Goal: Task Accomplishment & Management: Manage account settings

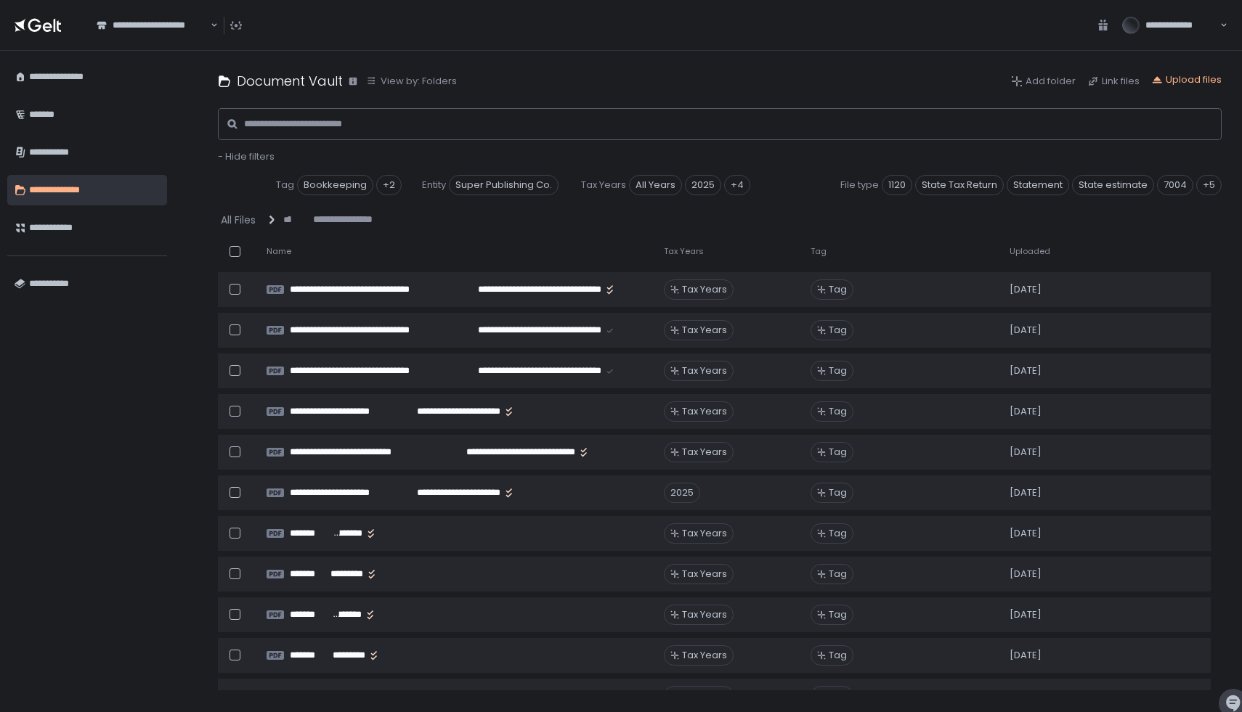
click at [1033, 248] on span "Uploaded" at bounding box center [1029, 251] width 41 height 11
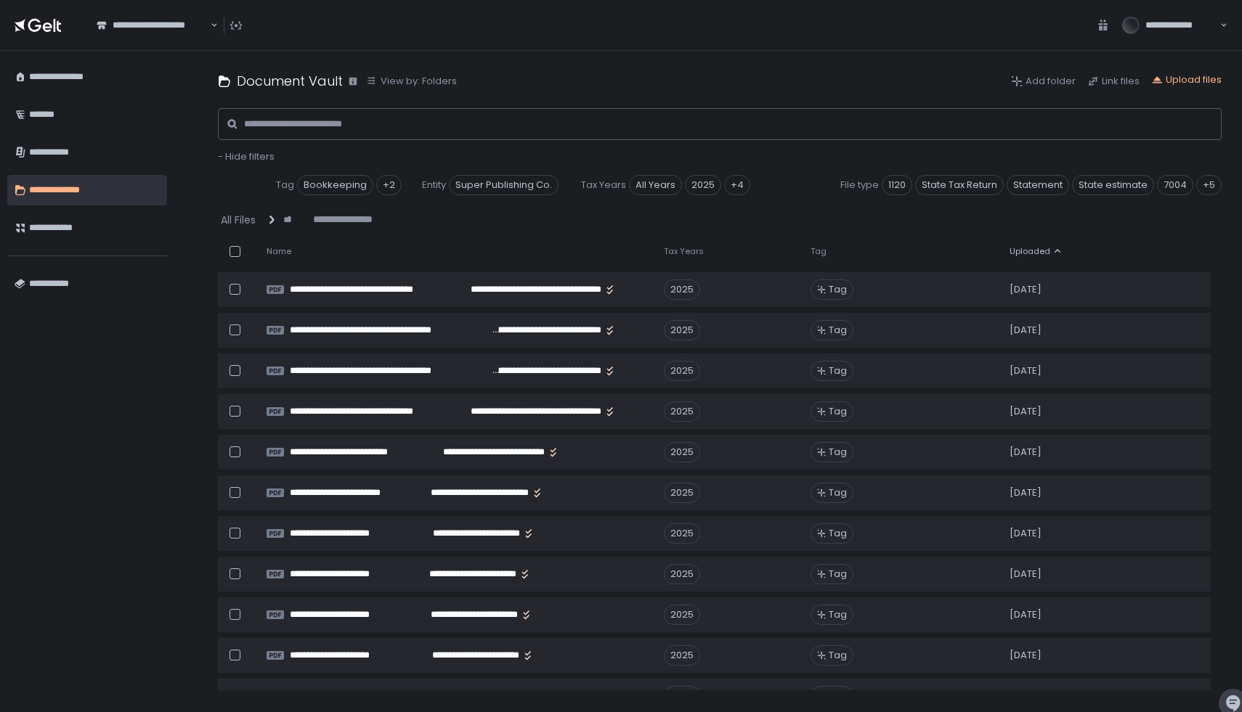
click at [1025, 246] on span "Uploaded" at bounding box center [1029, 251] width 41 height 11
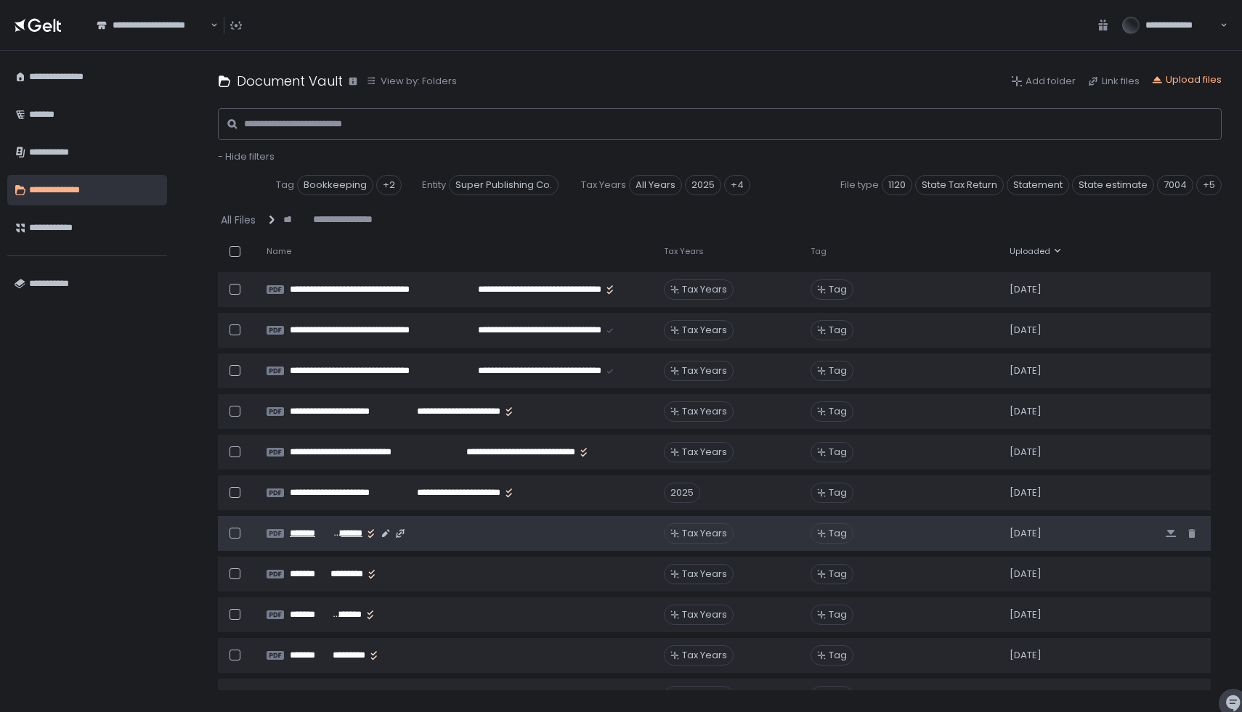
click at [317, 530] on span "*******" at bounding box center [310, 533] width 41 height 13
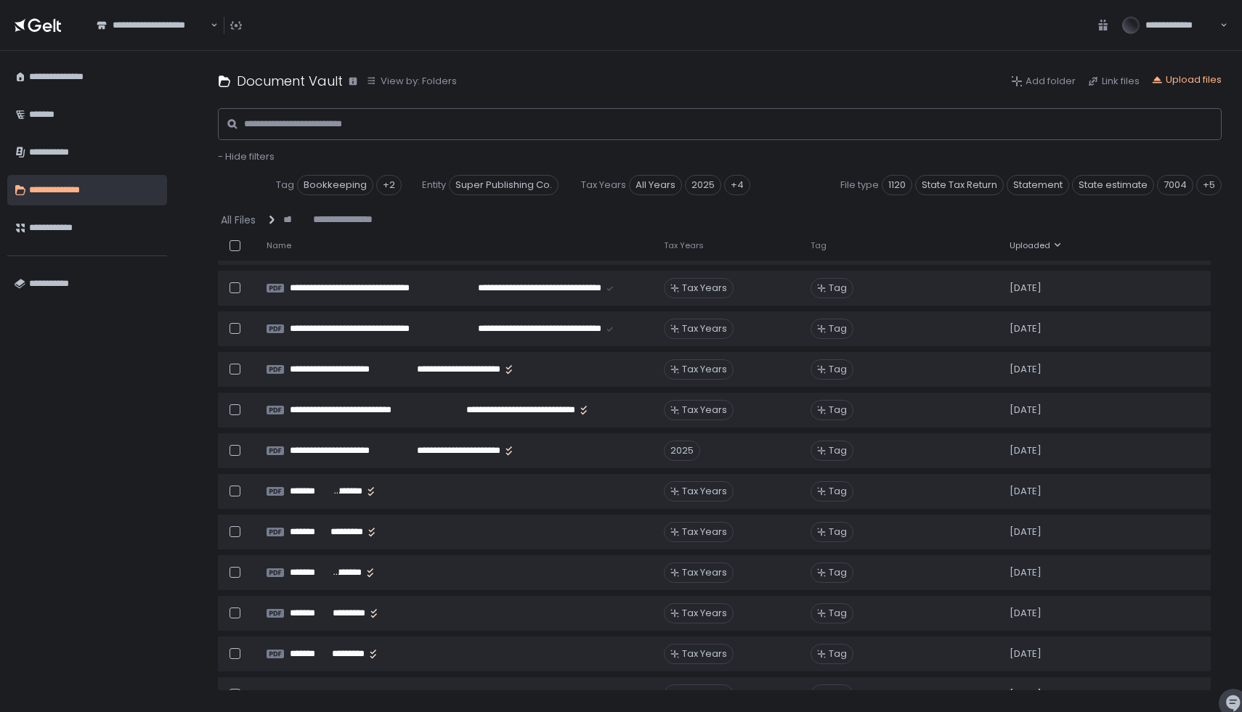
scroll to position [126, 0]
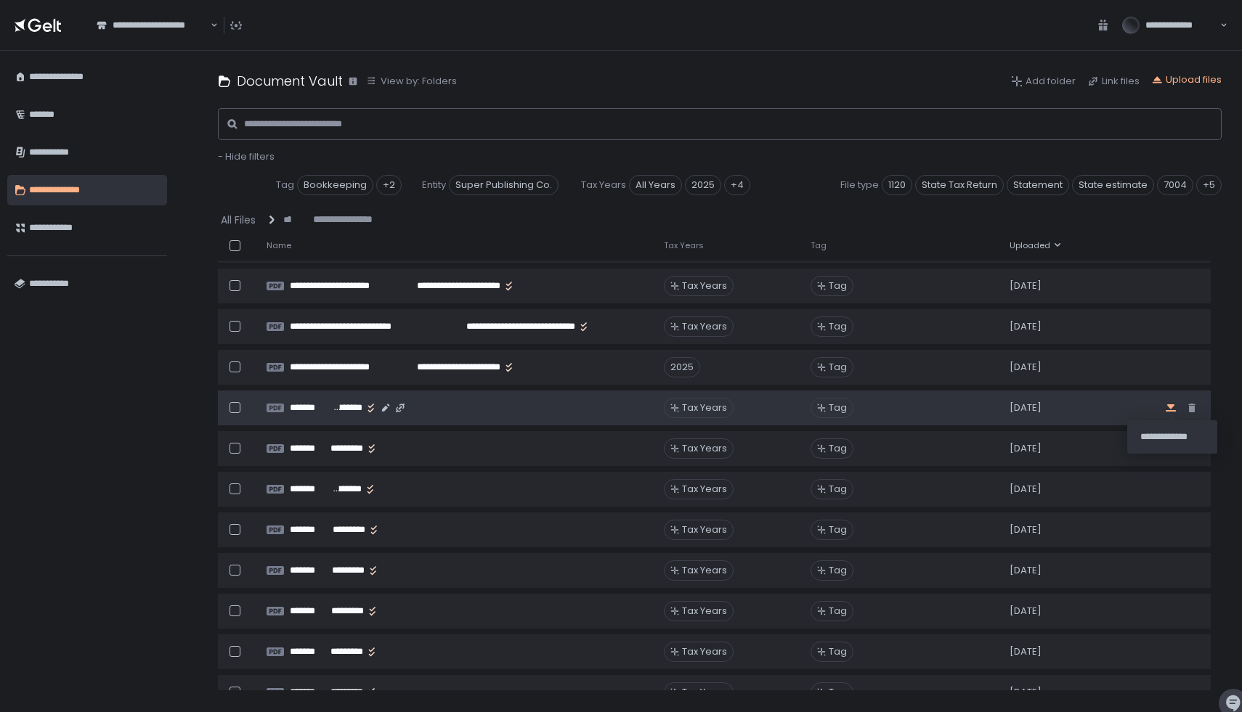
click at [1165, 410] on icon "button" at bounding box center [1170, 407] width 10 height 7
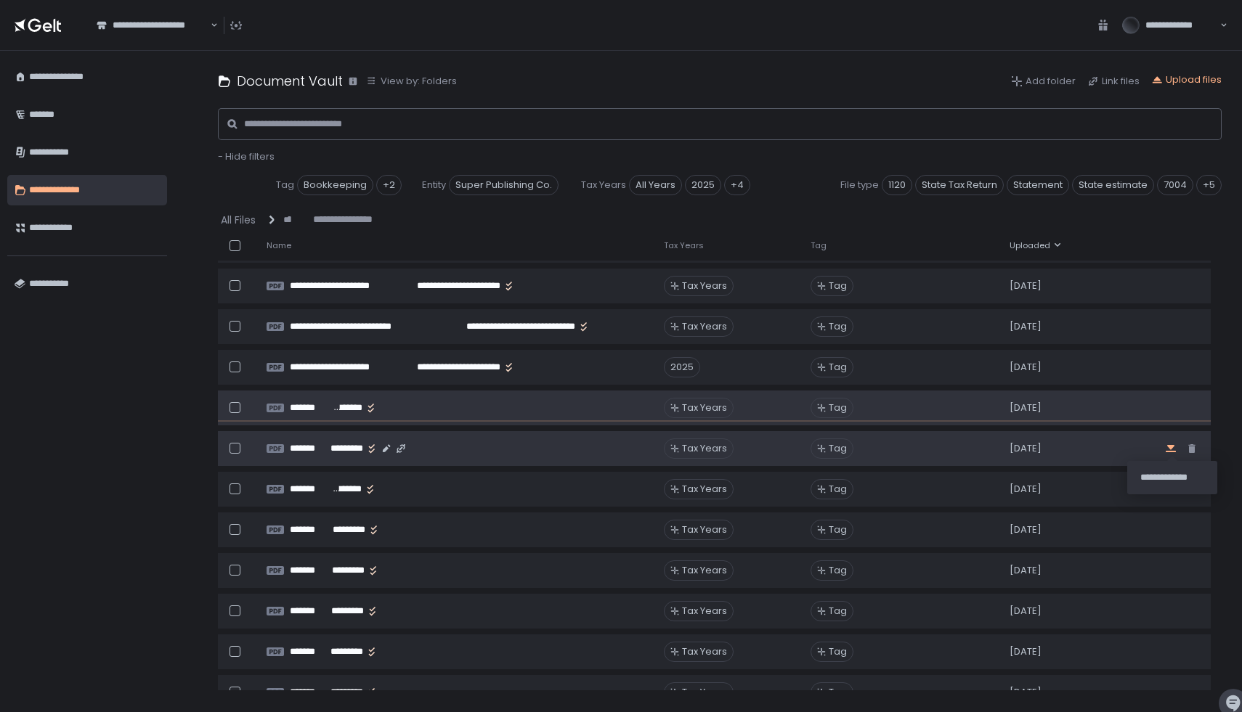
click at [1168, 446] on icon "button" at bounding box center [1170, 448] width 10 height 7
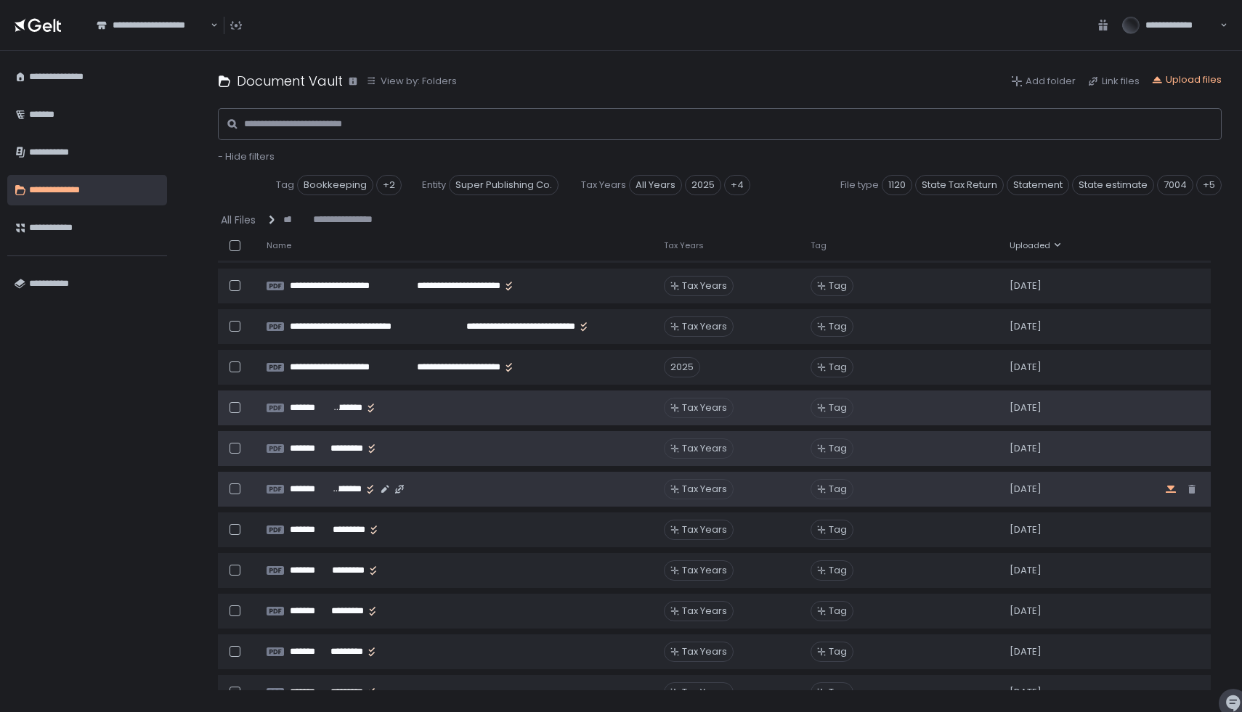
click at [1167, 486] on icon "button" at bounding box center [1170, 489] width 10 height 7
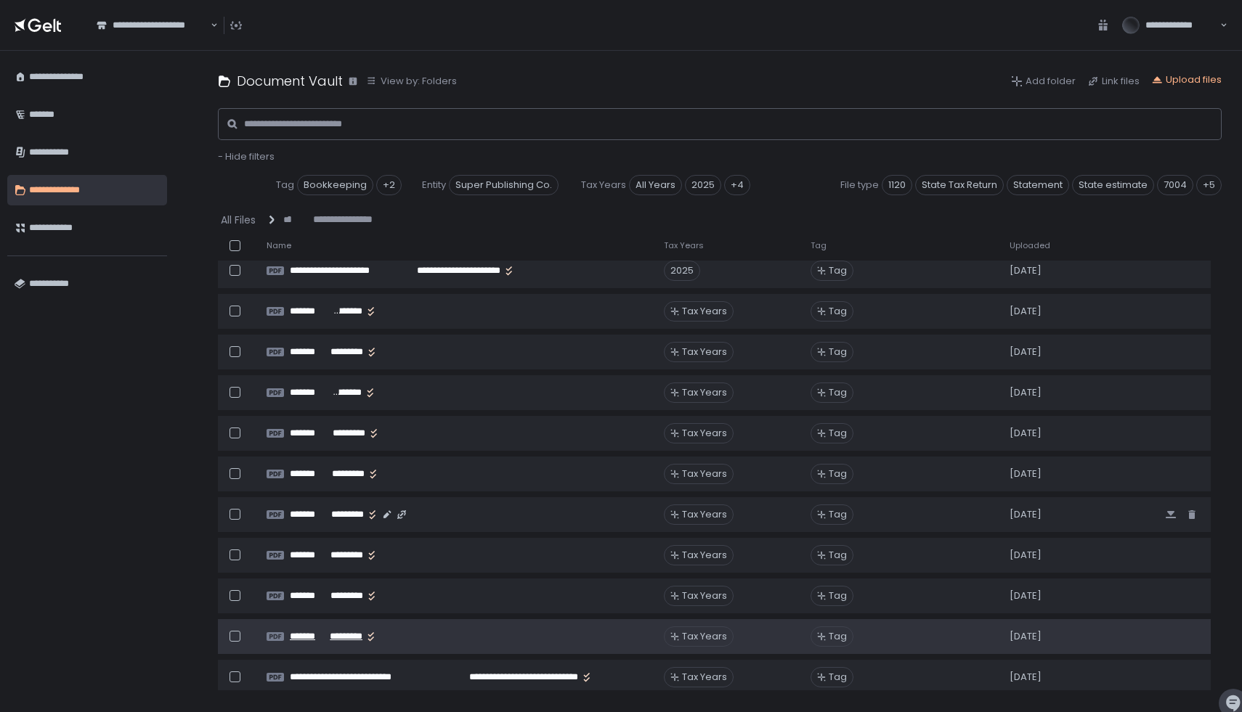
scroll to position [225, 0]
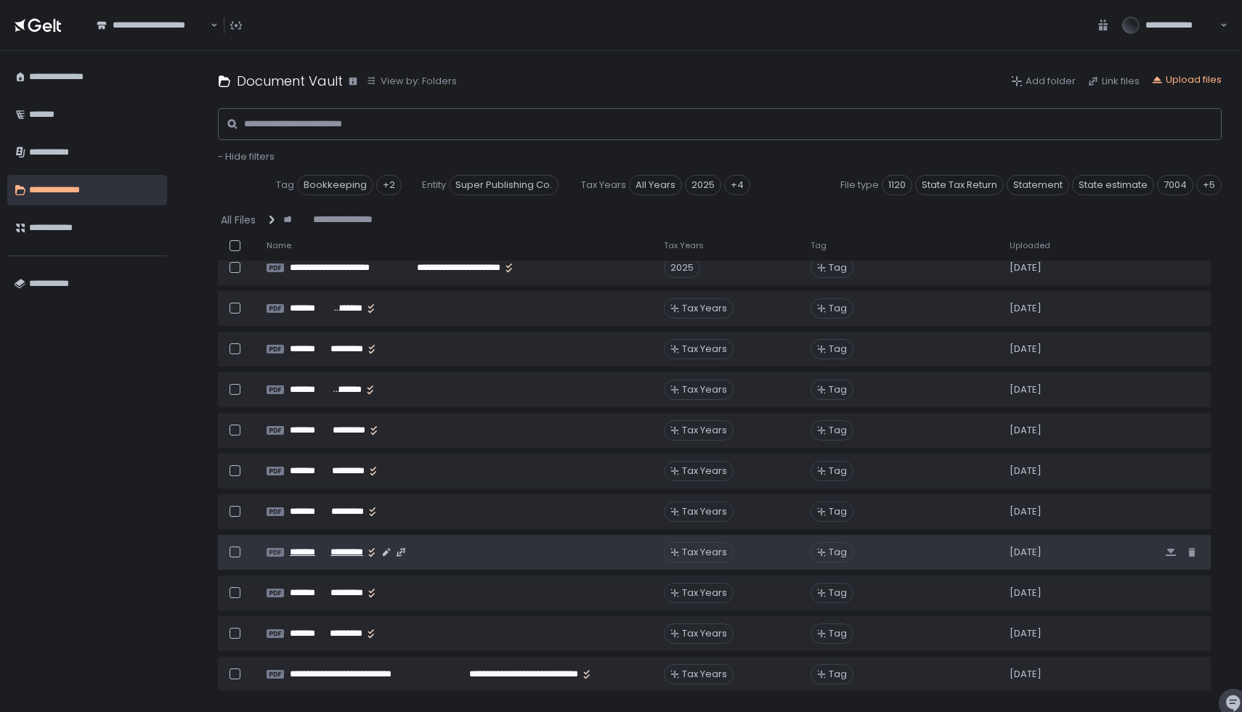
click at [343, 555] on span "*********" at bounding box center [346, 552] width 33 height 13
click at [1166, 553] on icon "button" at bounding box center [1171, 553] width 12 height 12
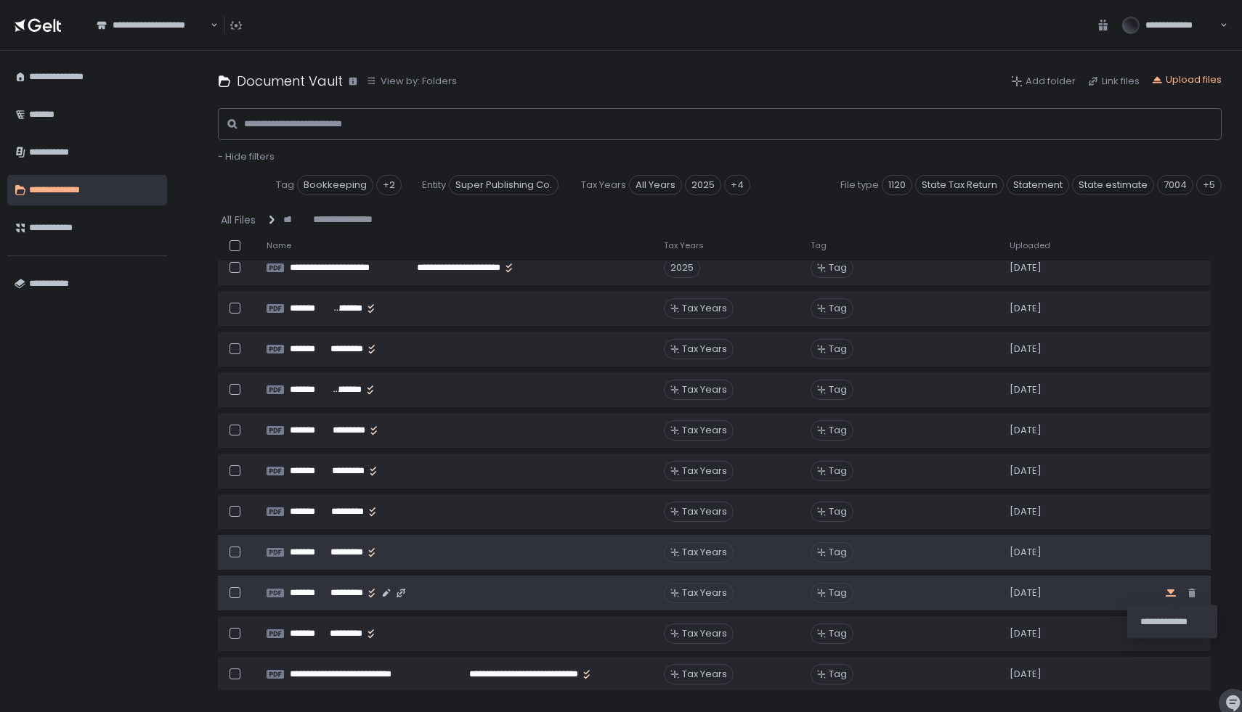
click at [1169, 593] on icon "button" at bounding box center [1171, 593] width 12 height 12
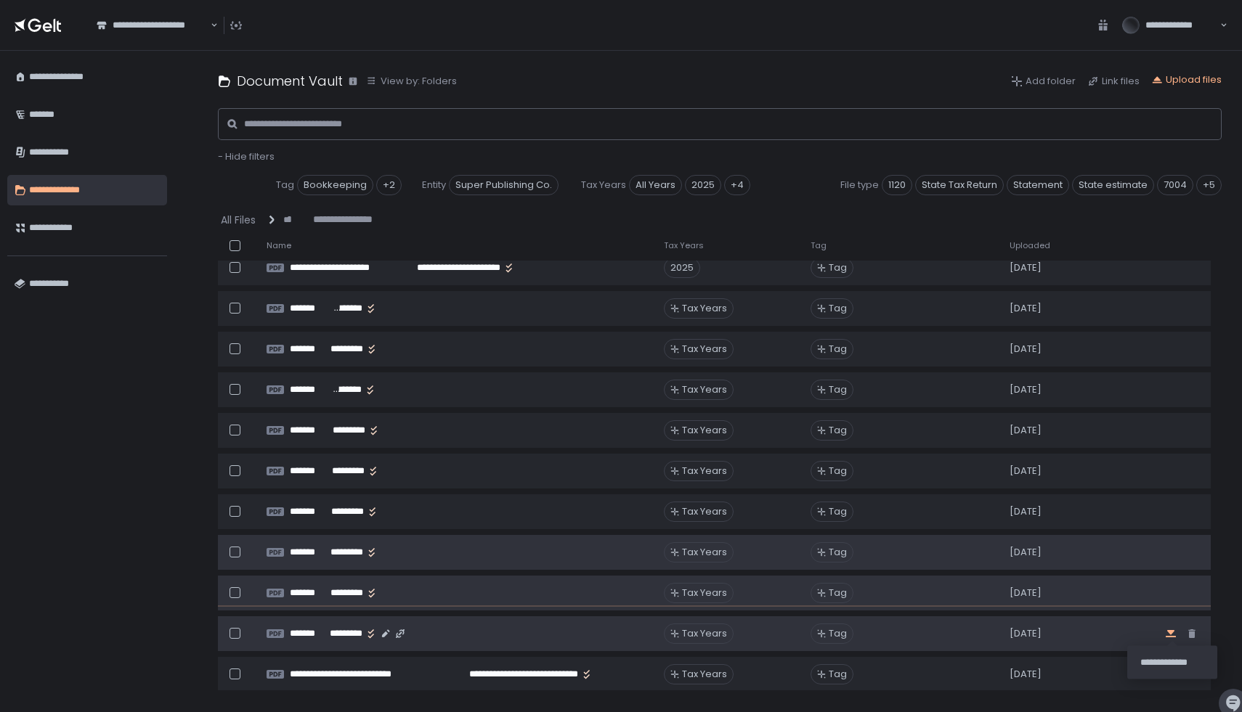
click at [1165, 631] on icon "button" at bounding box center [1170, 633] width 10 height 7
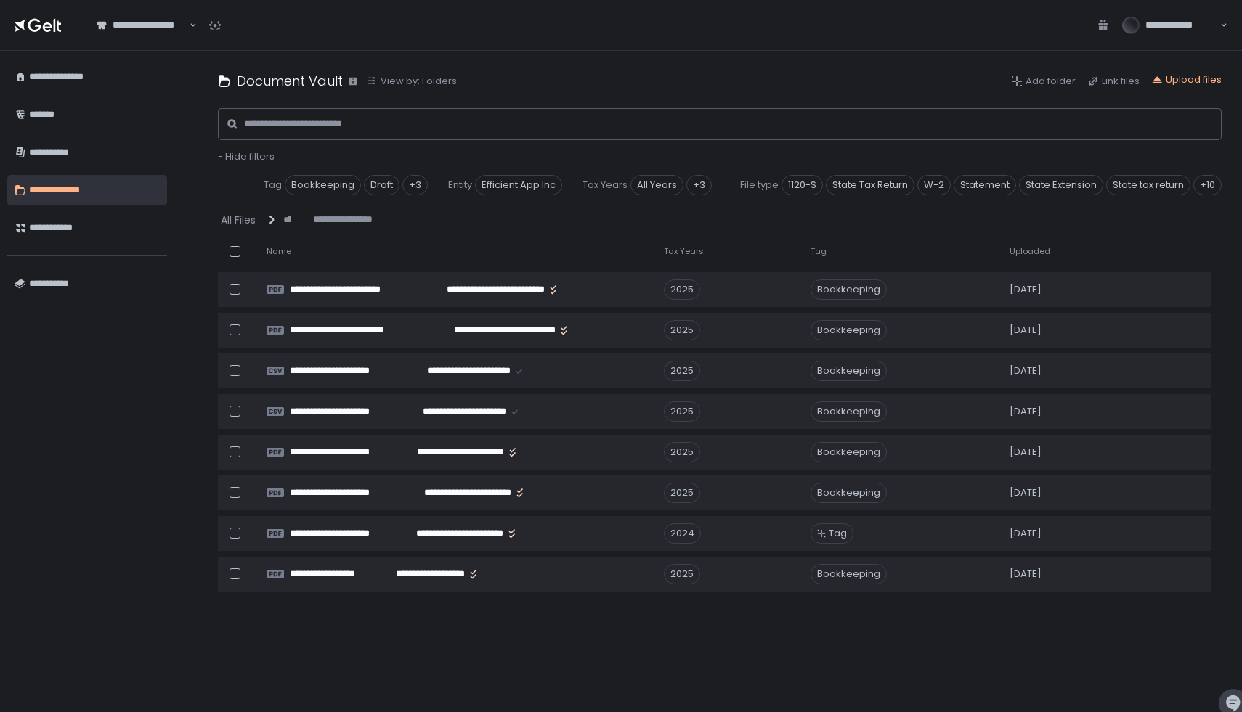
click at [1015, 250] on span "Uploaded" at bounding box center [1029, 251] width 41 height 11
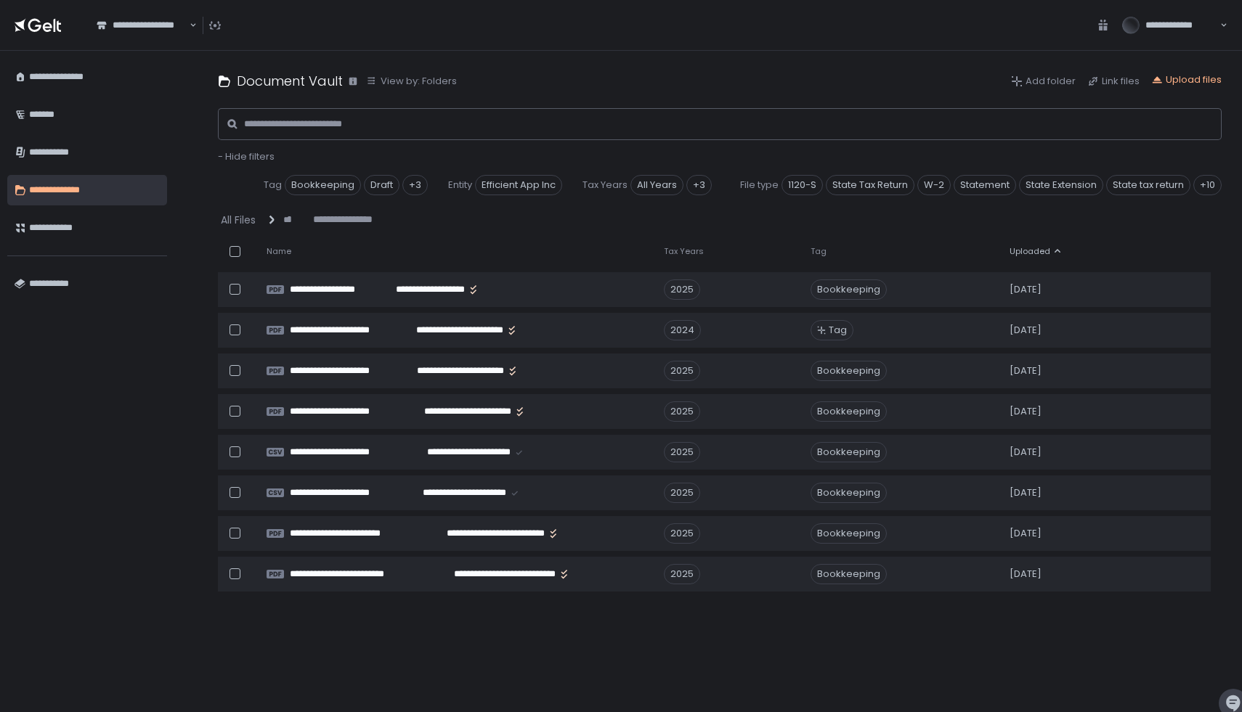
click at [1015, 250] on span "Uploaded" at bounding box center [1029, 251] width 41 height 11
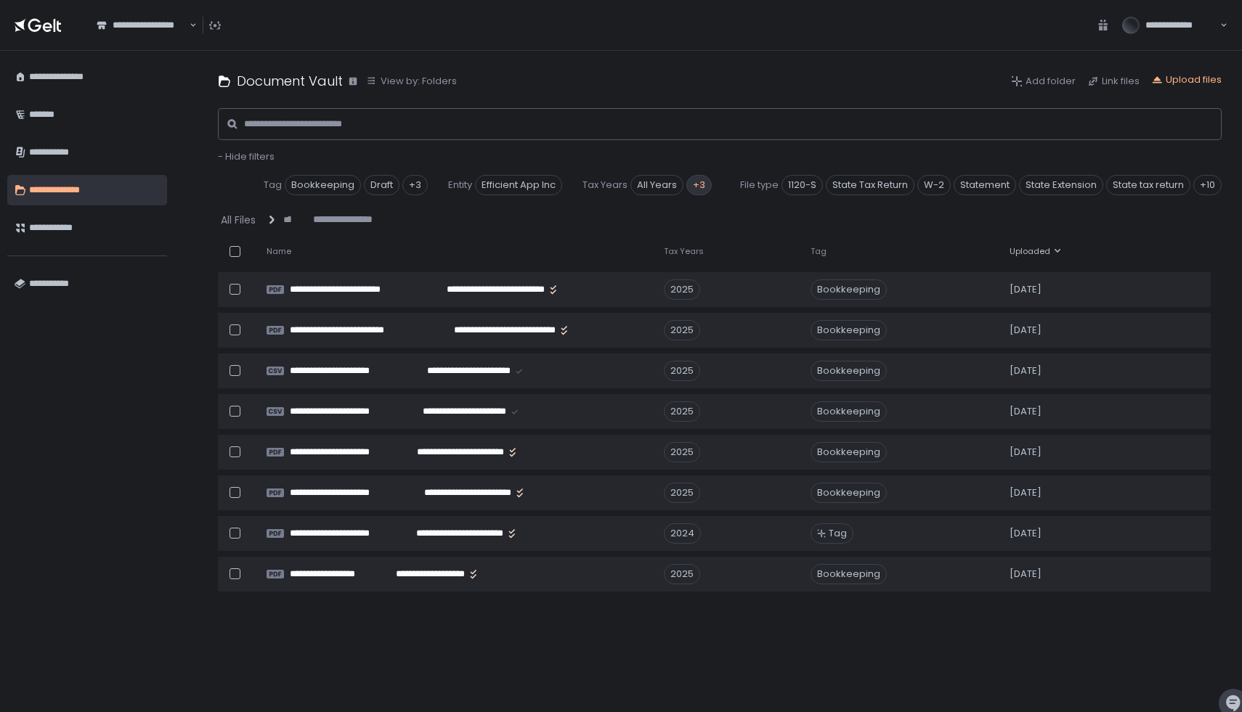
click at [693, 185] on div "+3" at bounding box center [698, 185] width 25 height 20
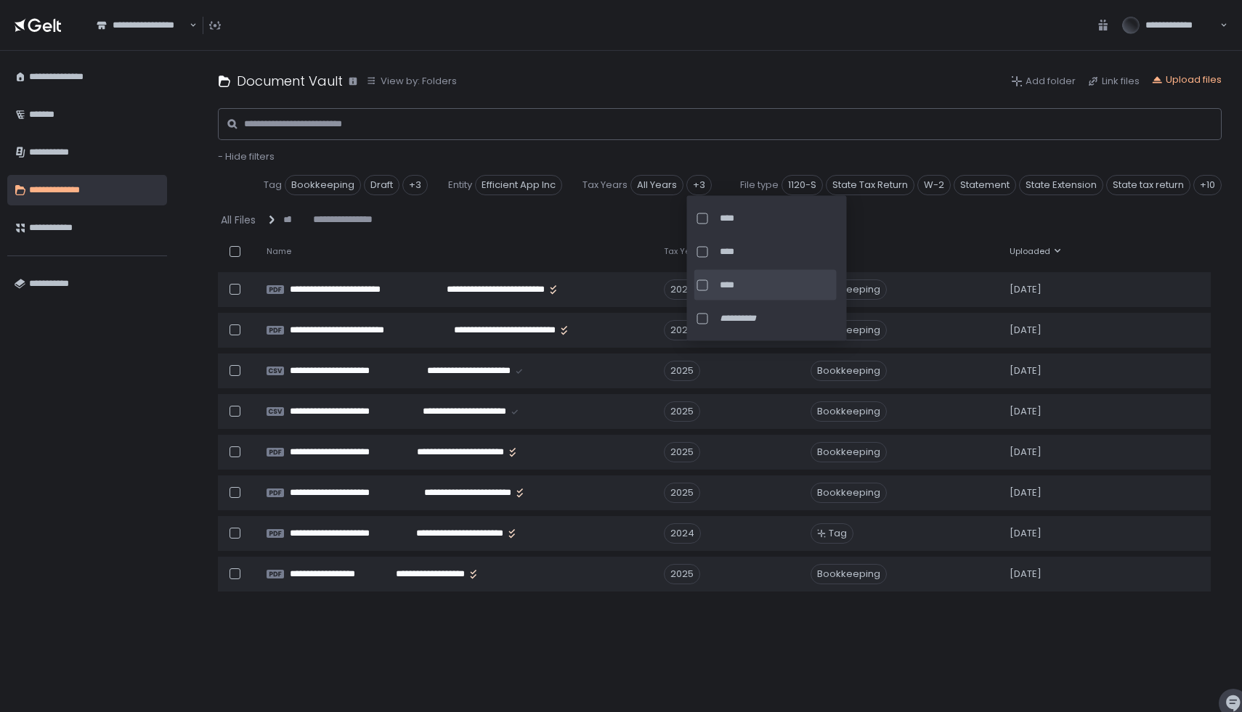
click at [739, 286] on span "****" at bounding box center [777, 285] width 114 height 13
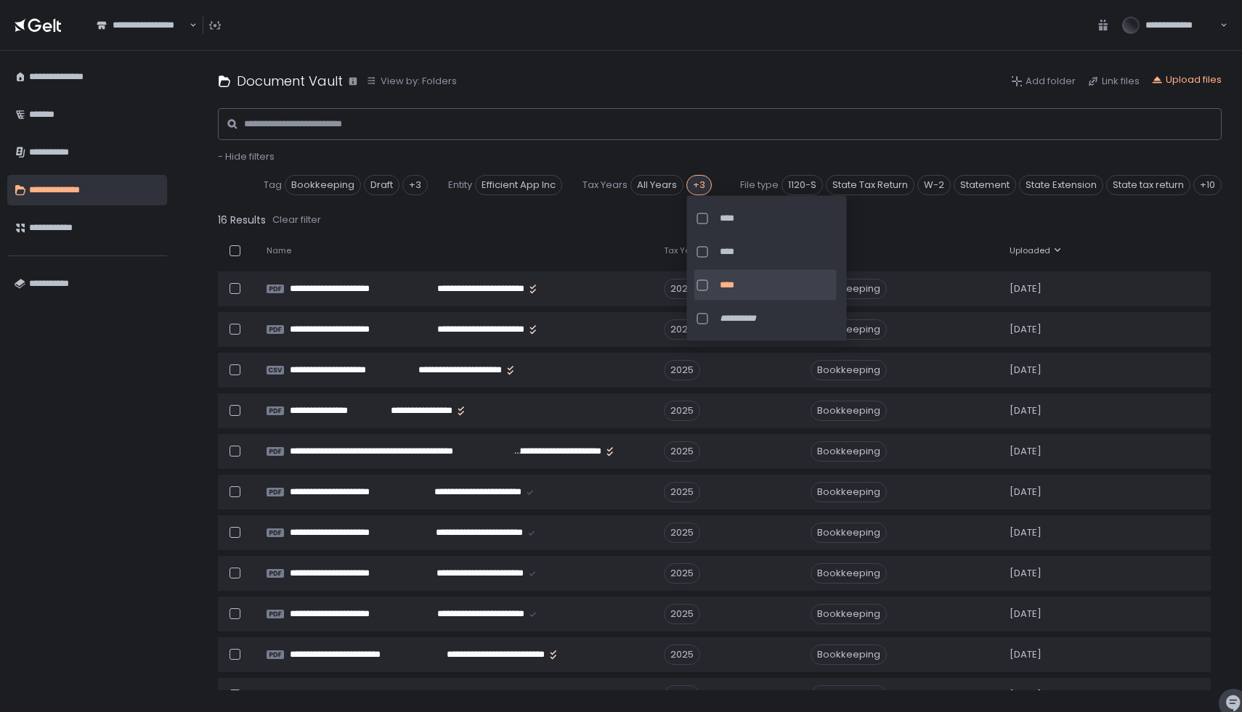
click at [1008, 243] on th "Uploaded" at bounding box center [1077, 251] width 152 height 30
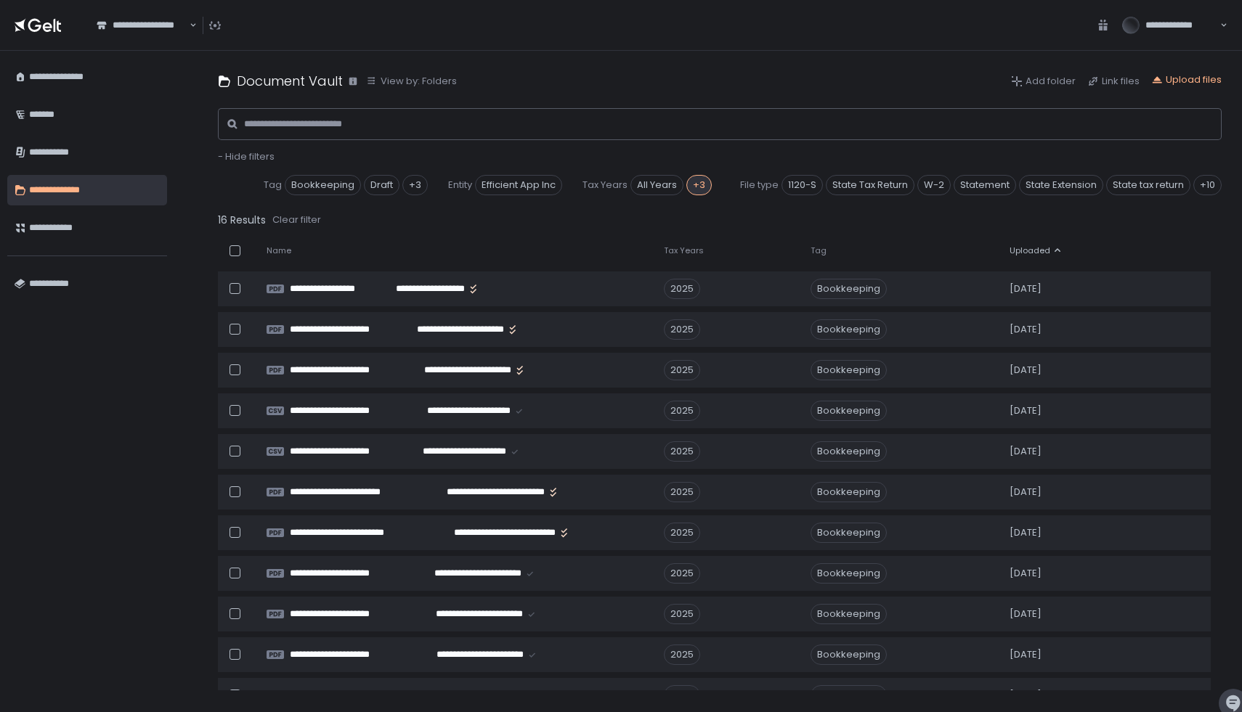
click at [1025, 245] on span "Uploaded" at bounding box center [1029, 250] width 41 height 11
